Goal: Information Seeking & Learning: Check status

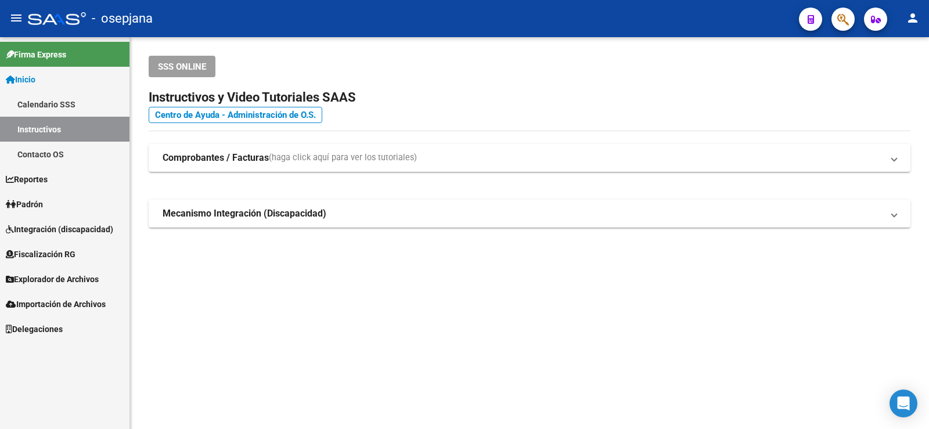
click at [16, 207] on icon at bounding box center [11, 204] width 10 height 8
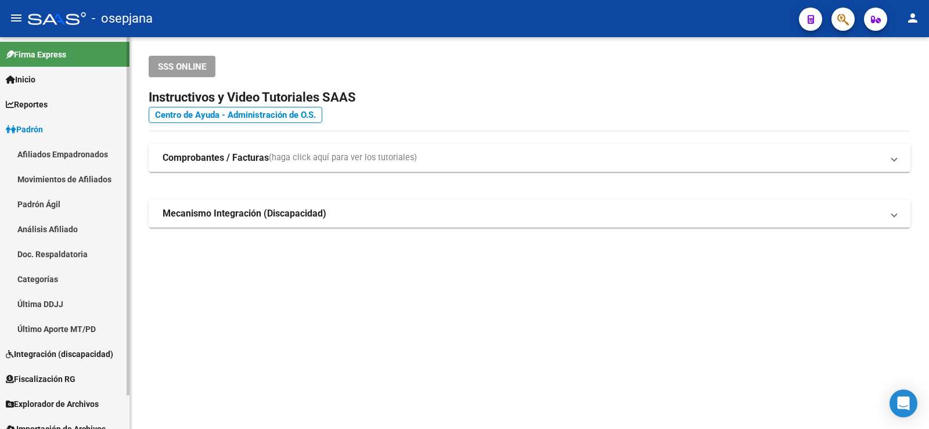
click at [62, 224] on link "Análisis Afiliado" at bounding box center [64, 229] width 129 height 25
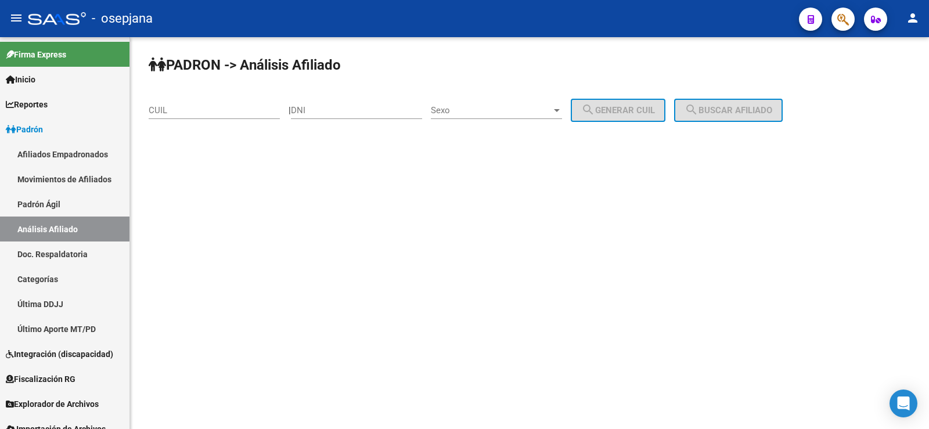
click at [221, 109] on input "CUIL" at bounding box center [214, 110] width 131 height 10
paste input "27-26255359-6"
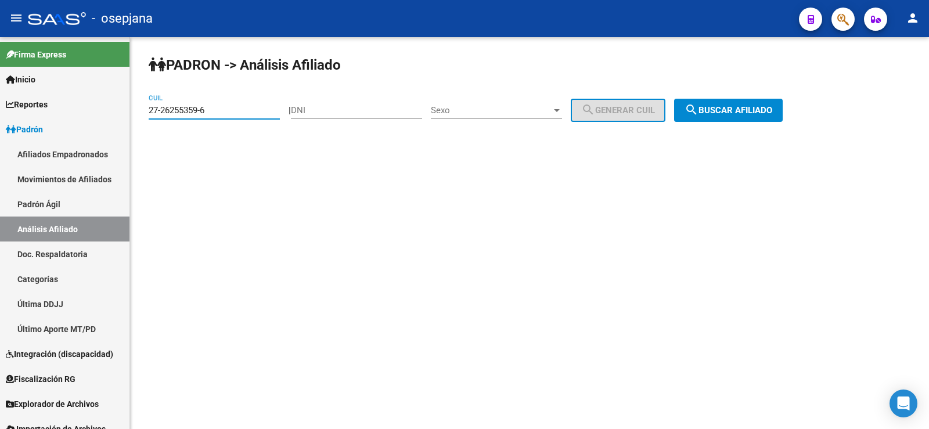
type input "27-26255359-6"
click at [698, 112] on button "search Buscar afiliado" at bounding box center [728, 110] width 109 height 23
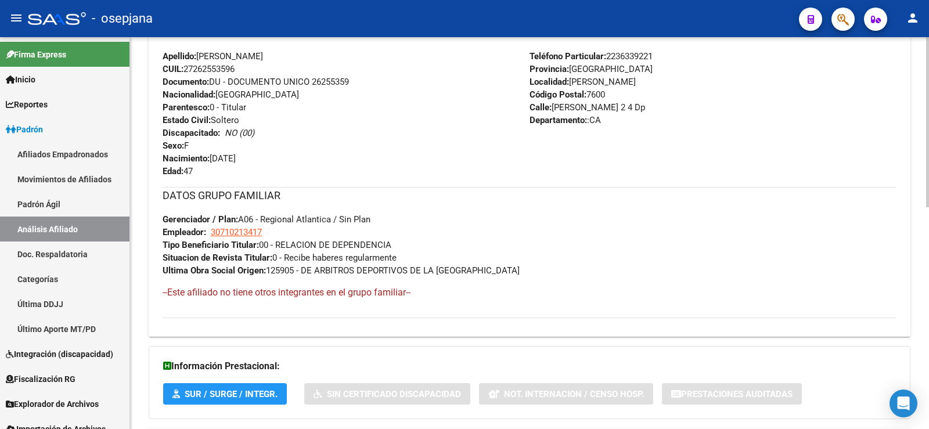
scroll to position [510, 0]
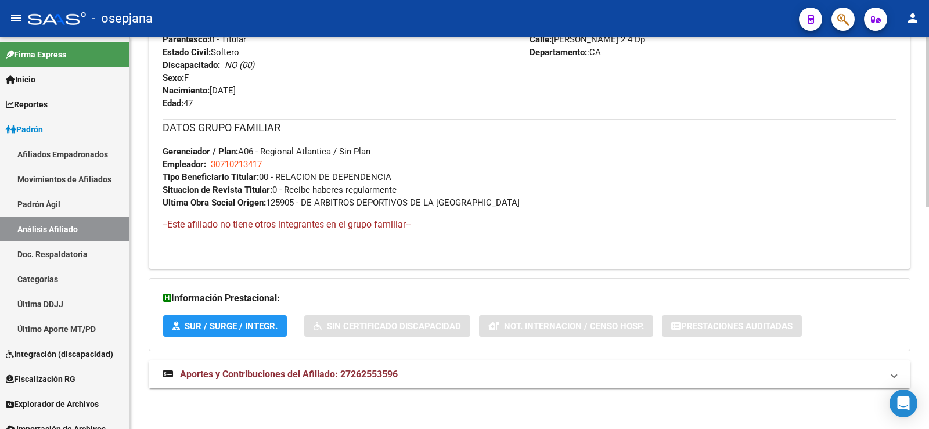
click at [337, 382] on mat-expansion-panel-header "Aportes y Contribuciones del Afiliado: 27262553596" at bounding box center [530, 375] width 762 height 28
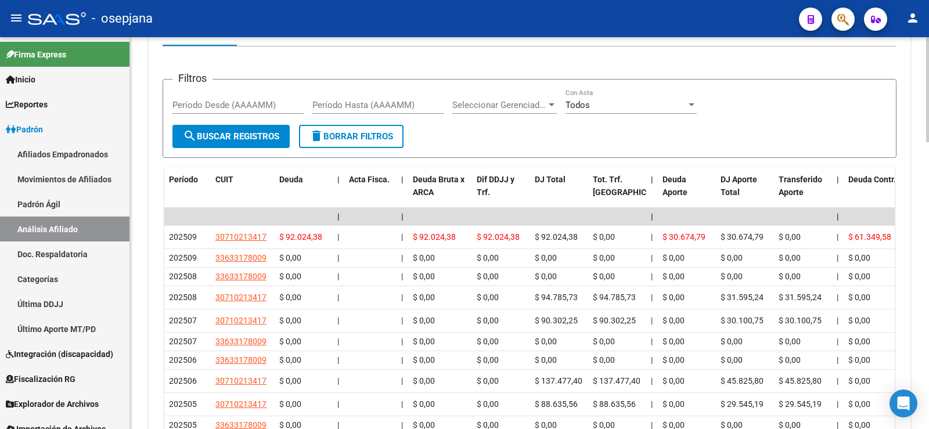
scroll to position [926, 0]
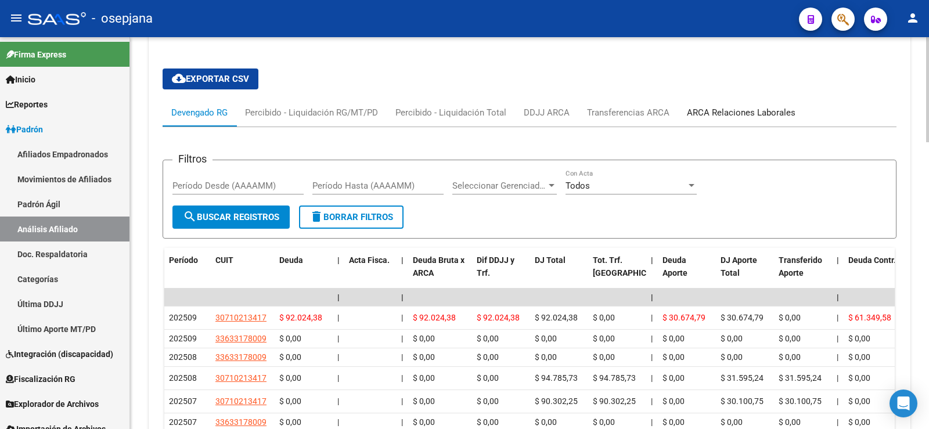
click at [740, 100] on div "ARCA Relaciones Laborales" at bounding box center [741, 113] width 126 height 28
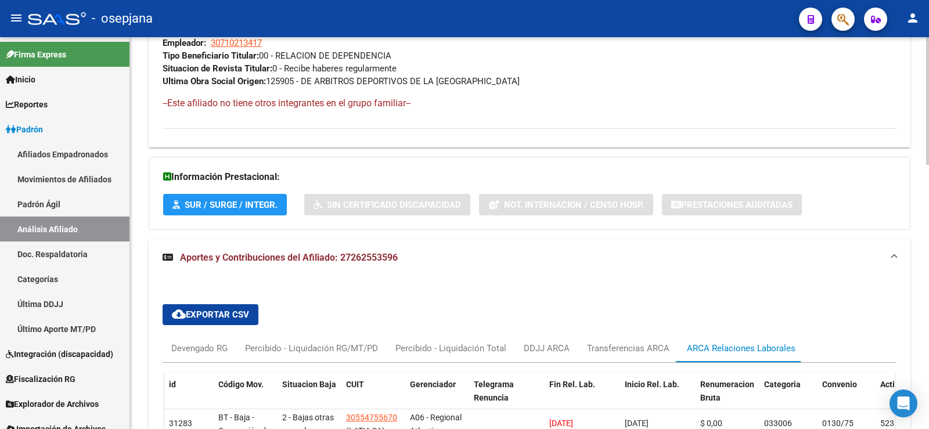
scroll to position [461, 0]
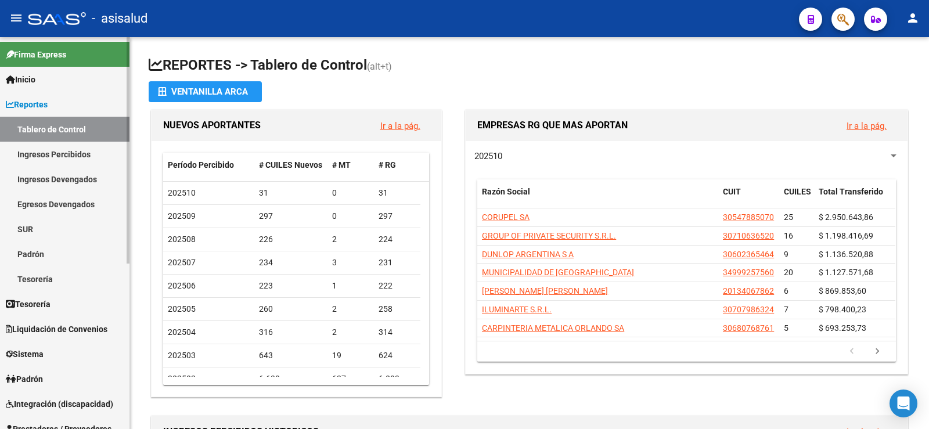
click at [32, 104] on span "Reportes" at bounding box center [27, 104] width 42 height 13
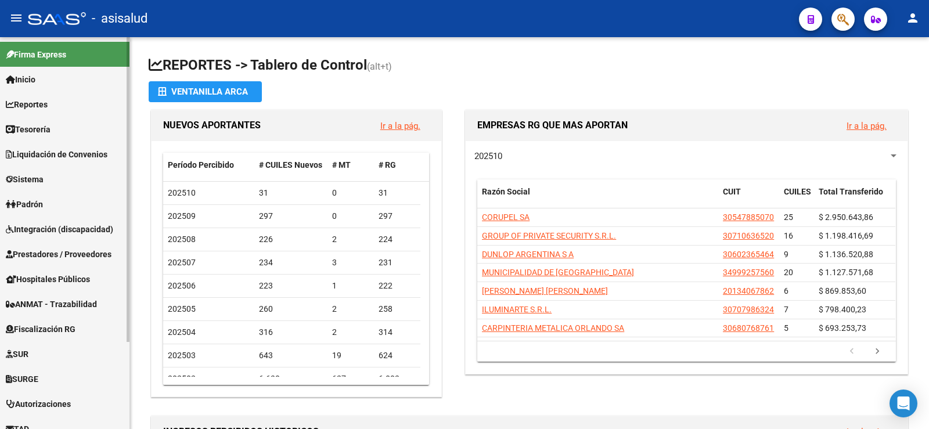
click at [30, 205] on span "Padrón" at bounding box center [24, 204] width 37 height 13
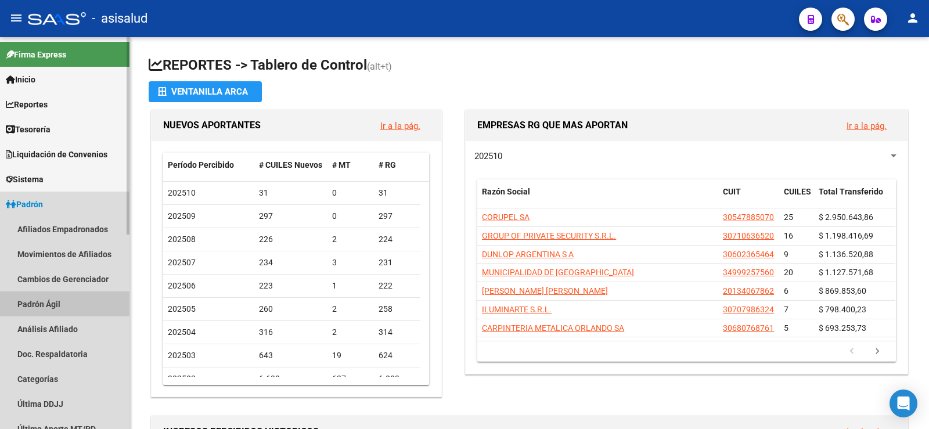
click at [37, 300] on link "Padrón Ágil" at bounding box center [64, 304] width 129 height 25
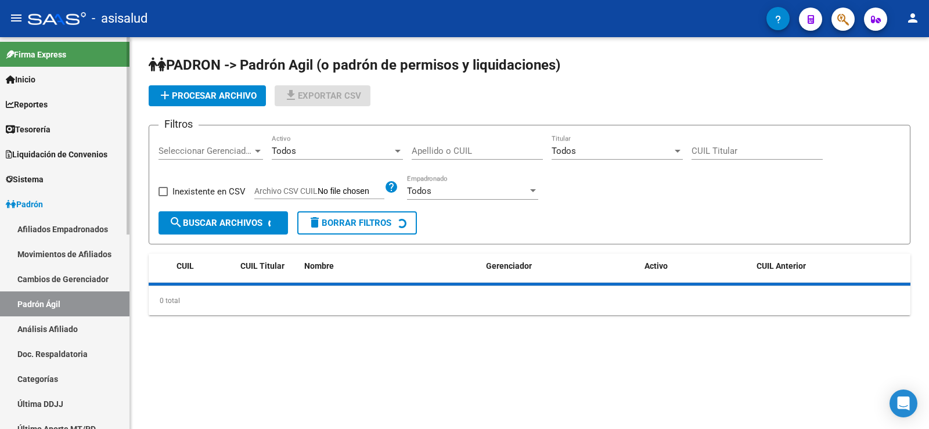
click at [41, 328] on link "Análisis Afiliado" at bounding box center [64, 328] width 129 height 25
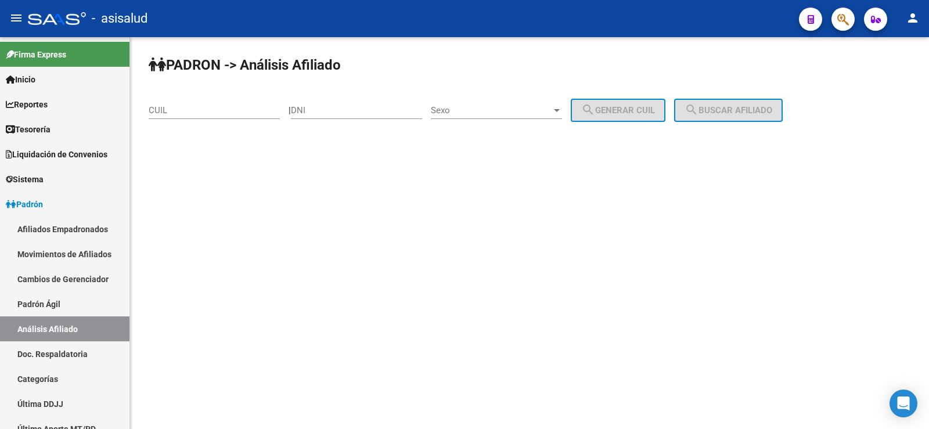
click at [224, 110] on input "CUIL" at bounding box center [214, 110] width 131 height 10
paste input "27-25107710-5"
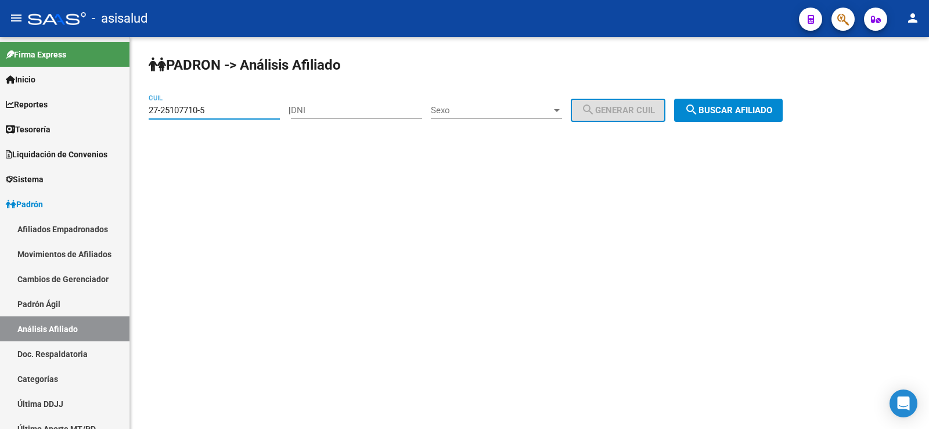
click at [725, 108] on span "search Buscar afiliado" at bounding box center [729, 110] width 88 height 10
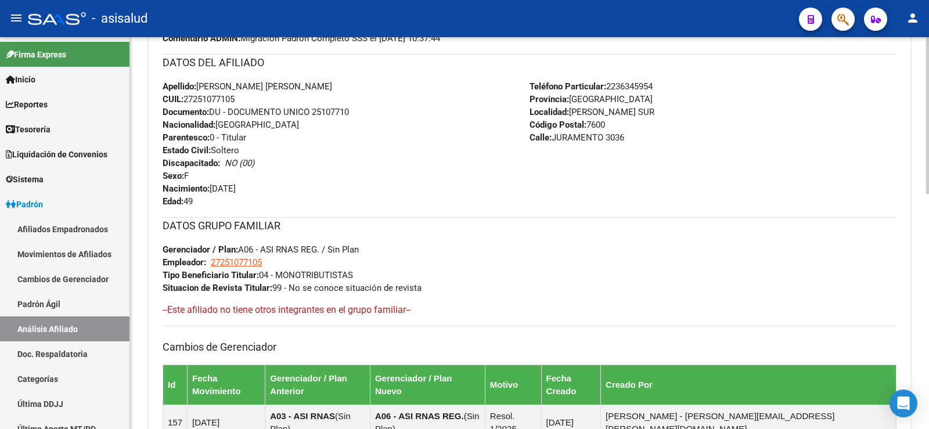
scroll to position [587, 0]
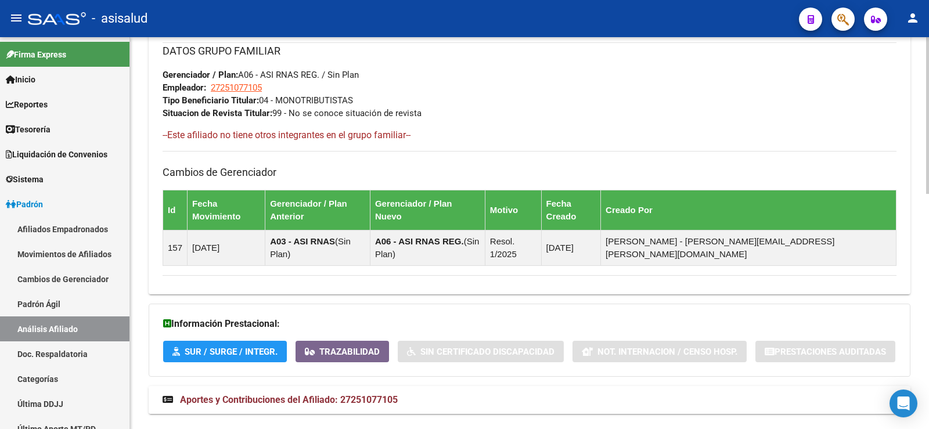
click at [386, 394] on span "Aportes y Contribuciones del Afiliado: 27251077105" at bounding box center [289, 399] width 218 height 11
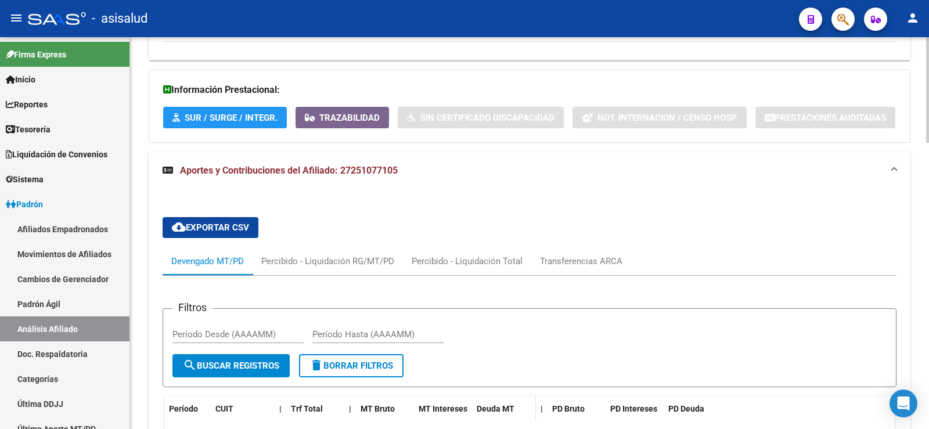
scroll to position [994, 0]
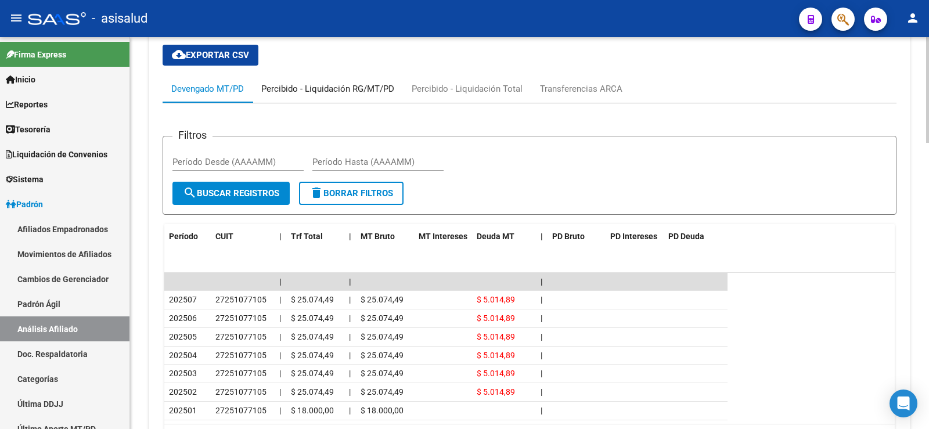
click at [293, 75] on div "Percibido - Liquidación RG/MT/PD" at bounding box center [328, 89] width 150 height 28
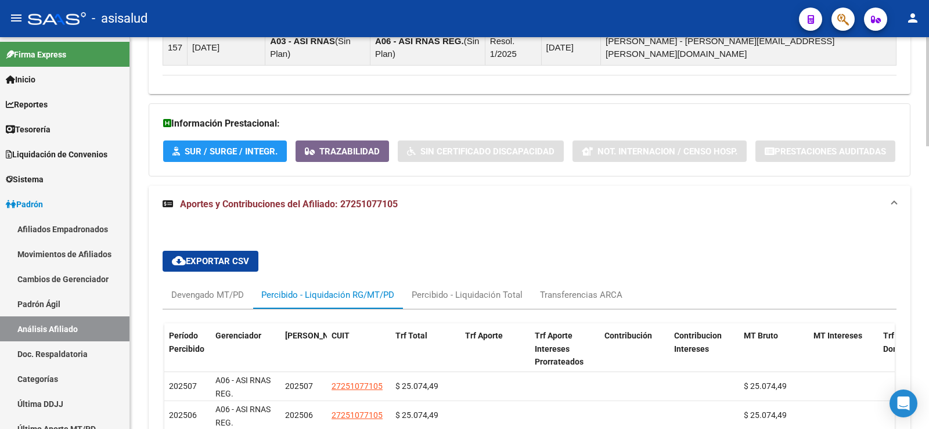
scroll to position [841, 0]
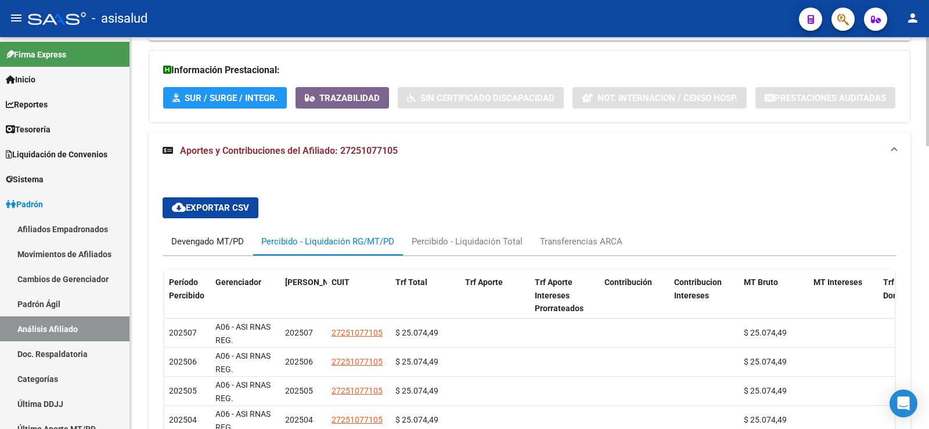
click at [221, 228] on div "Devengado MT/PD" at bounding box center [208, 242] width 90 height 28
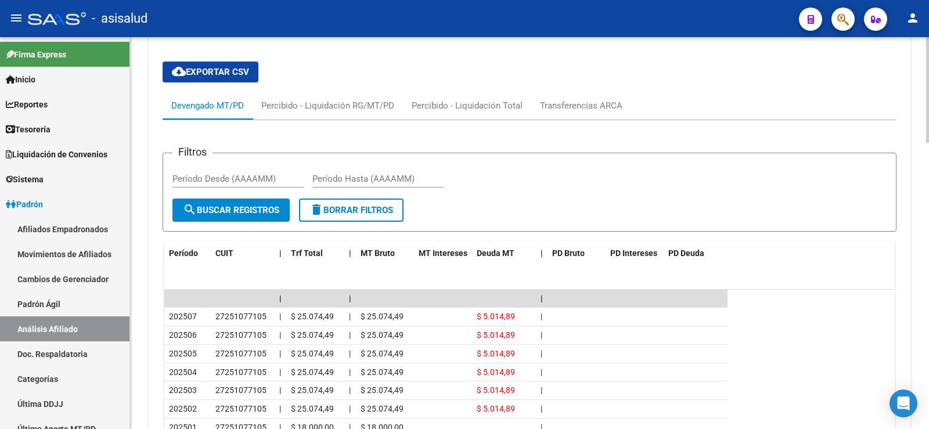
scroll to position [1015, 0]
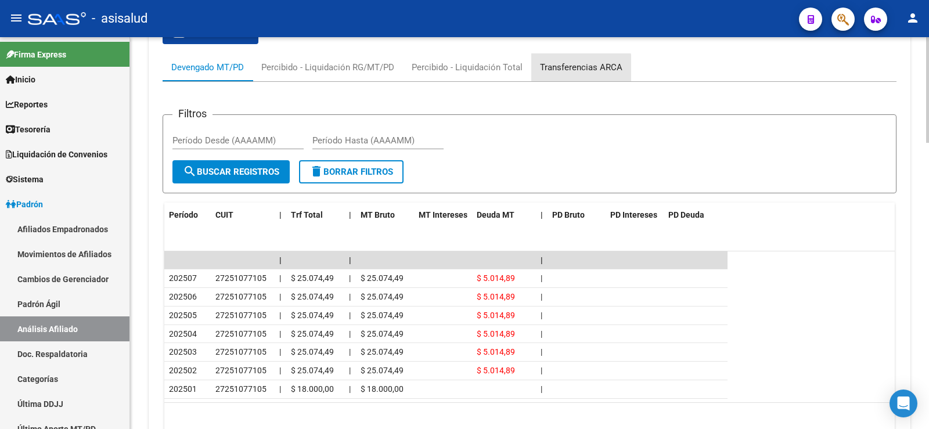
click at [556, 53] on div "Transferencias ARCA" at bounding box center [581, 67] width 100 height 28
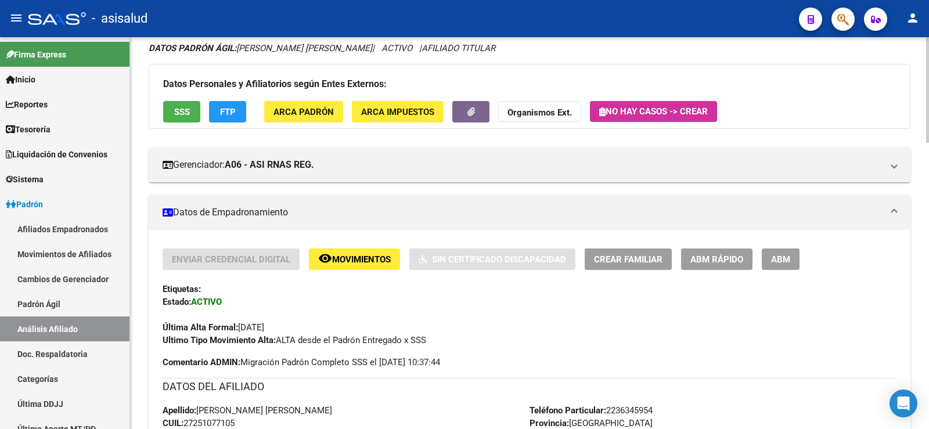
scroll to position [0, 0]
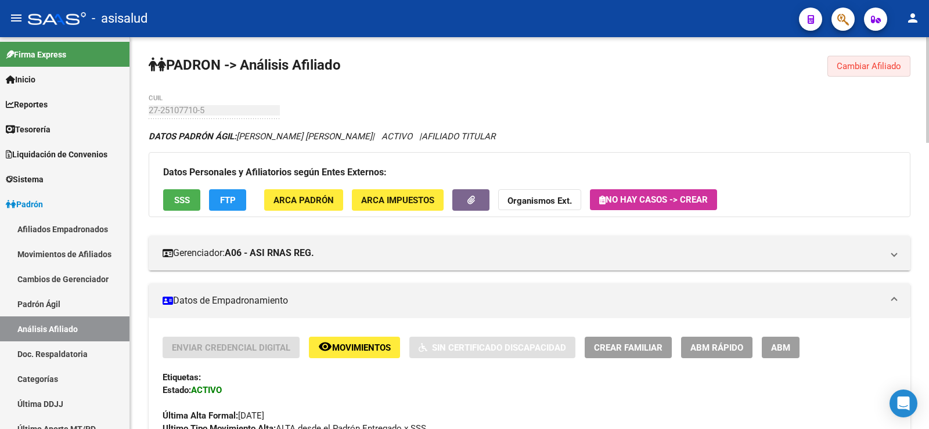
click at [870, 57] on button "Cambiar Afiliado" at bounding box center [869, 66] width 83 height 21
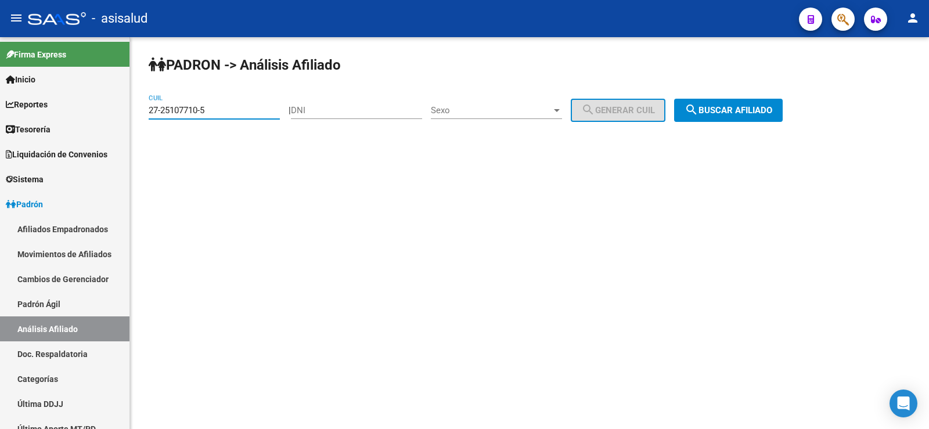
drag, startPoint x: 216, startPoint y: 108, endPoint x: 134, endPoint y: 107, distance: 82.5
click at [134, 107] on div "PADRON -> Análisis Afiliado 27-25107710-5 CUIL | DNI Sexo Sexo search Generar C…" at bounding box center [529, 98] width 799 height 122
paste input "44513106-2"
click at [767, 109] on span "search Buscar afiliado" at bounding box center [729, 110] width 88 height 10
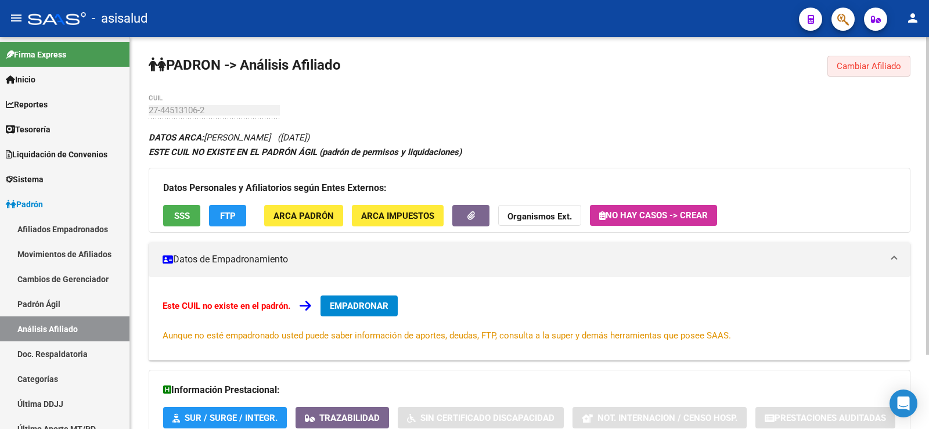
click at [872, 65] on span "Cambiar Afiliado" at bounding box center [869, 66] width 64 height 10
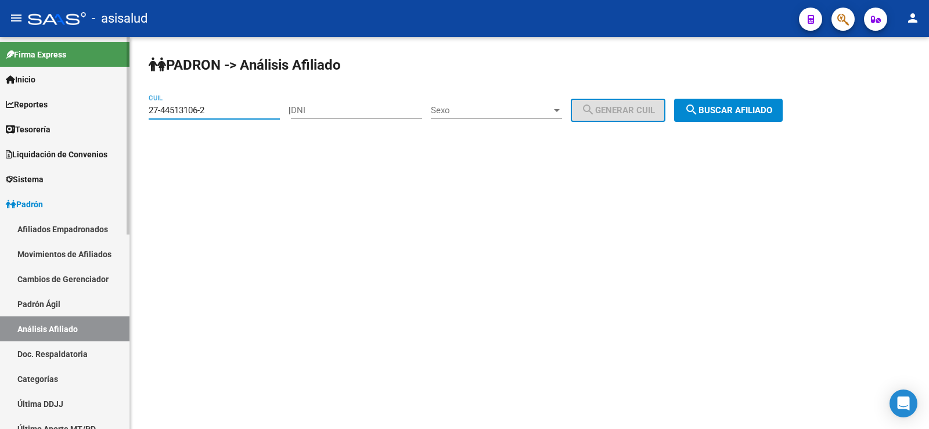
drag, startPoint x: 233, startPoint y: 109, endPoint x: 127, endPoint y: 111, distance: 105.7
click at [127, 111] on mat-sidenav-container "Firma Express Inicio Calendario SSS Instructivos Contacto OS Reportes Tablero d…" at bounding box center [464, 233] width 929 height 392
paste input "22076643-3"
type input "27-22076643-3"
click at [725, 113] on span "search Buscar afiliado" at bounding box center [729, 110] width 88 height 10
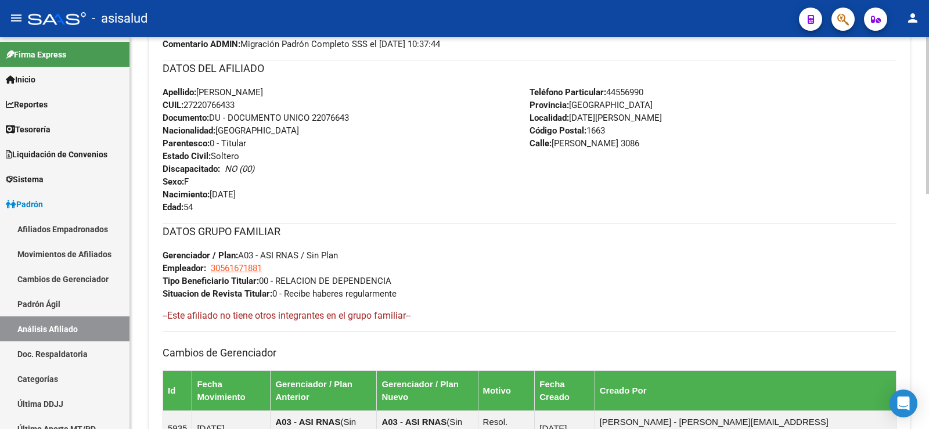
scroll to position [587, 0]
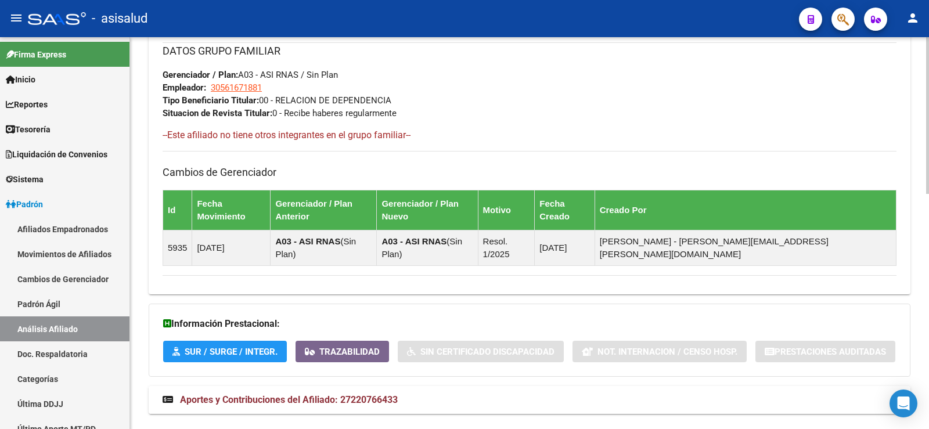
click at [400, 394] on mat-panel-title "Aportes y Contribuciones del Afiliado: 27220766433" at bounding box center [523, 400] width 720 height 13
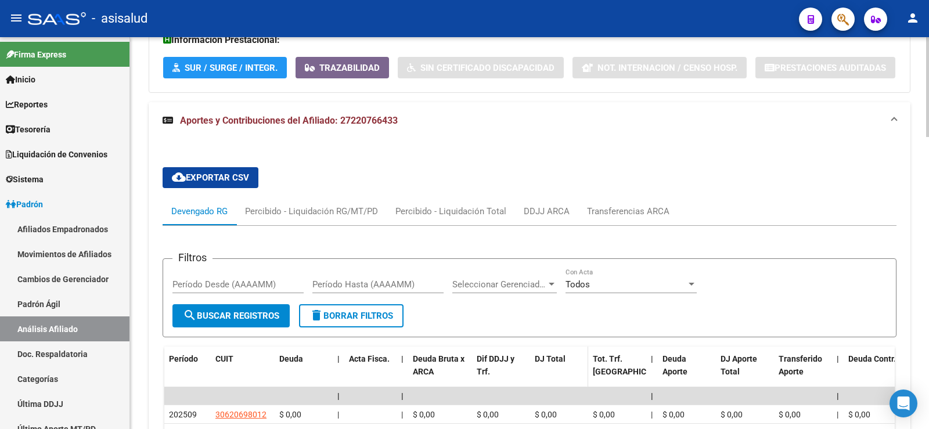
scroll to position [1147, 0]
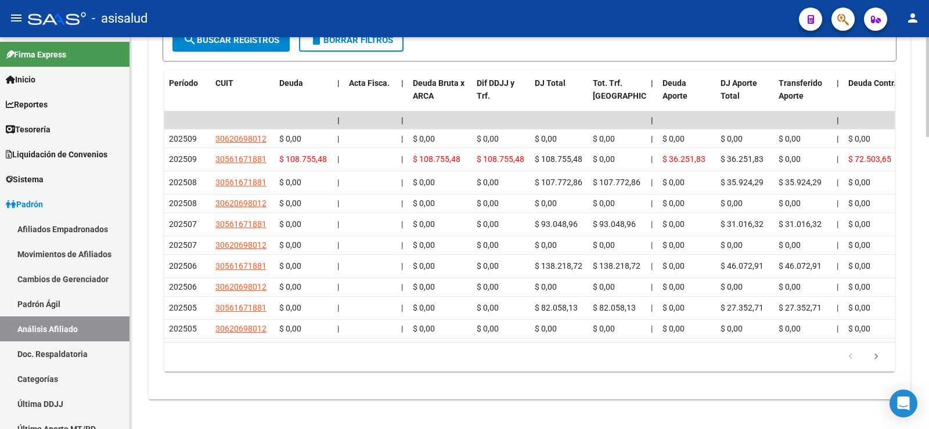
click at [330, 376] on div "cloud_download Exportar CSV Devengado RG Percibido - Liquidación RG/MT/PD Perci…" at bounding box center [530, 136] width 762 height 508
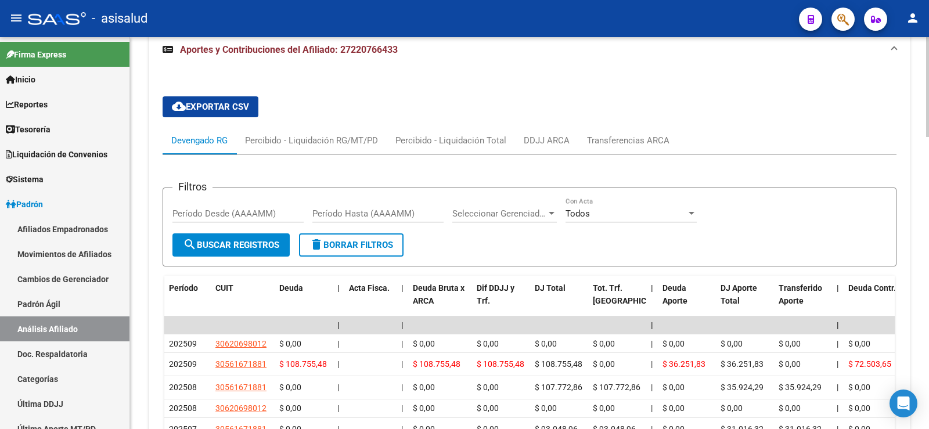
scroll to position [915, 0]
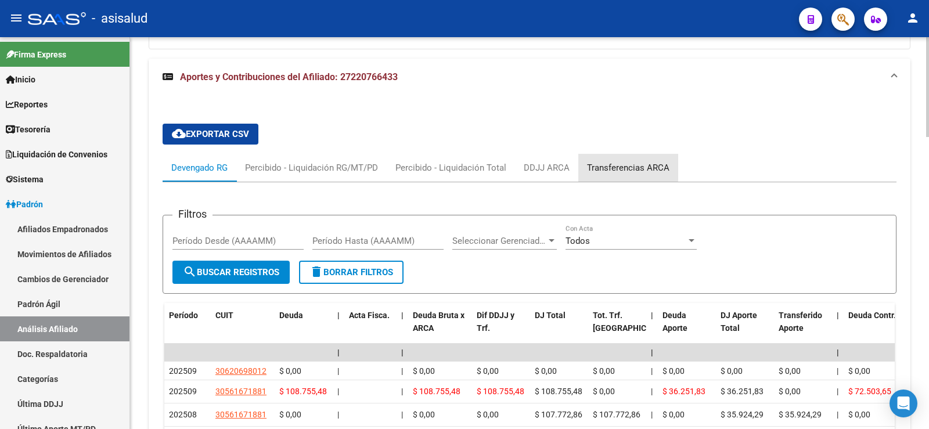
click at [617, 161] on div "Transferencias ARCA" at bounding box center [628, 167] width 82 height 13
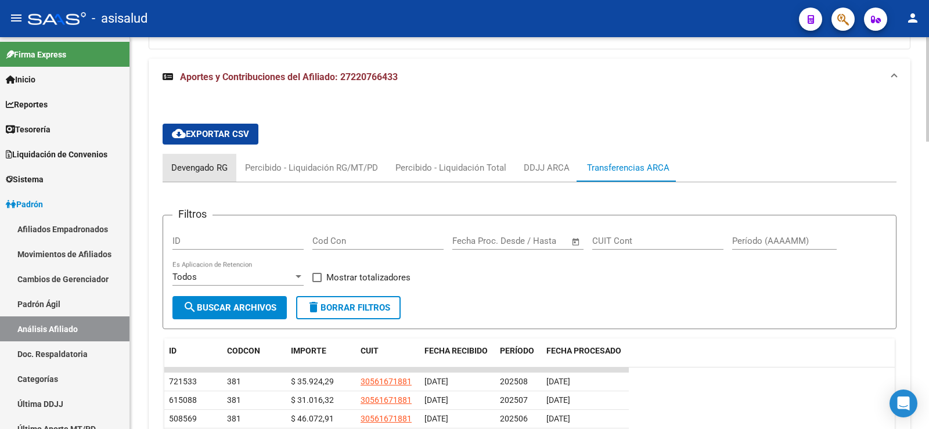
click at [200, 161] on div "Devengado RG" at bounding box center [199, 167] width 56 height 13
